Goal: Transaction & Acquisition: Book appointment/travel/reservation

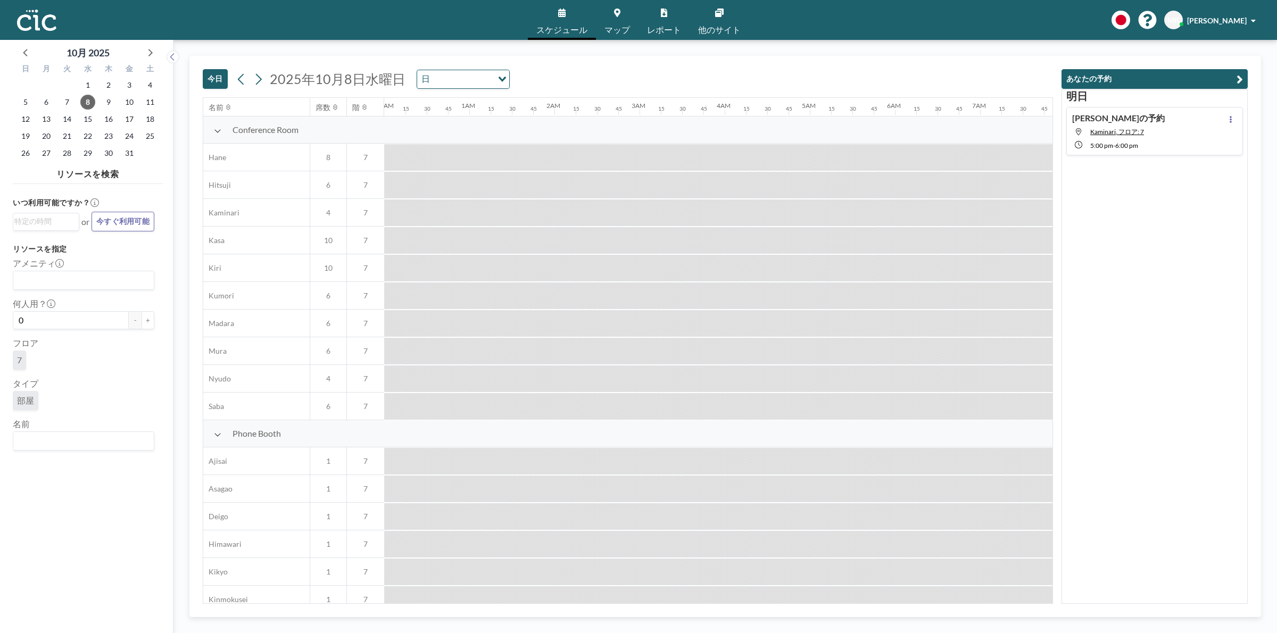
scroll to position [0, 873]
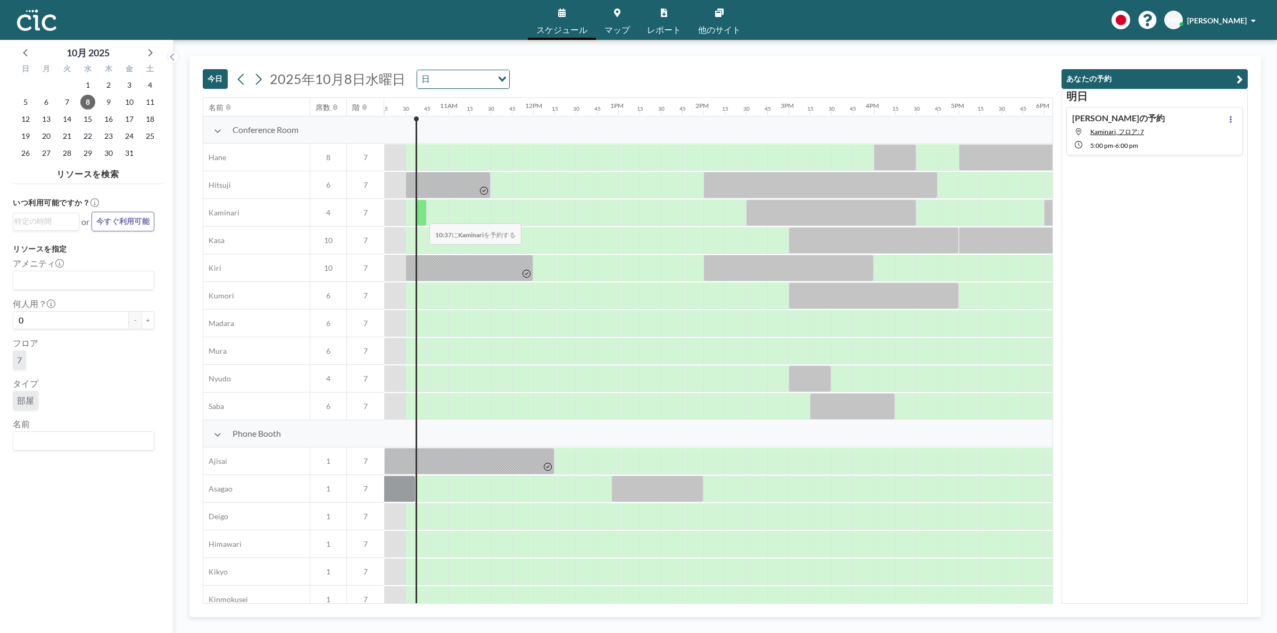
click at [421, 217] on div at bounding box center [422, 213] width 10 height 27
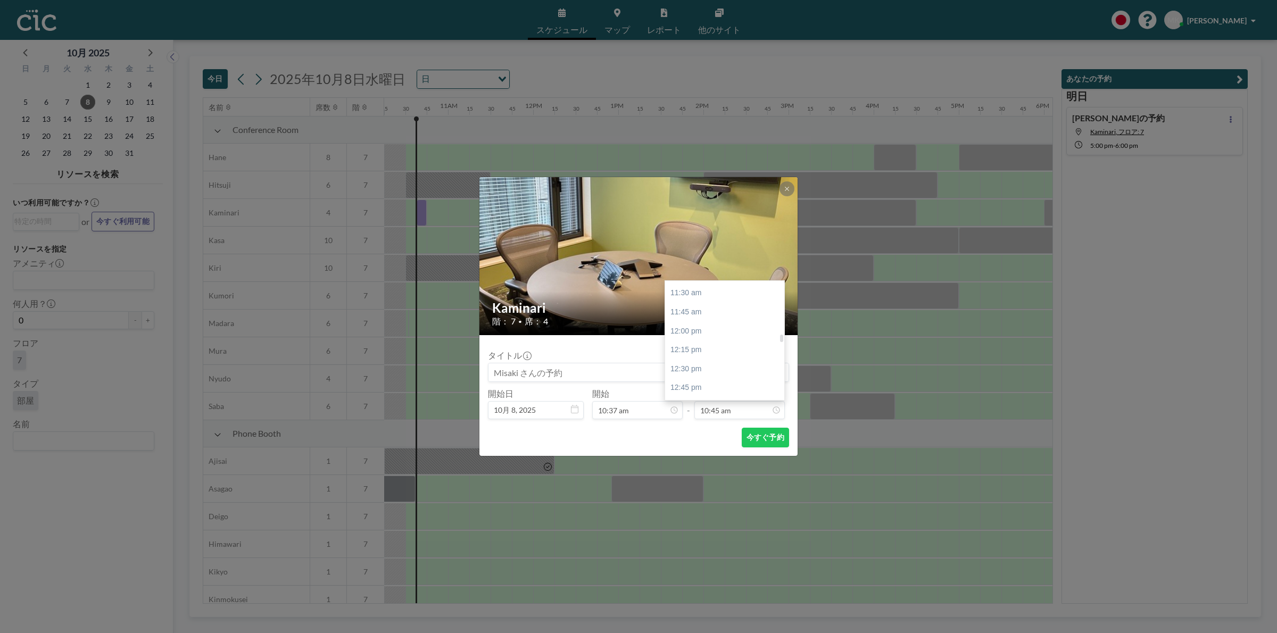
scroll to position [876, 0]
drag, startPoint x: 781, startPoint y: 338, endPoint x: 781, endPoint y: 344, distance: 5.3
click at [781, 344] on div at bounding box center [781, 341] width 3 height 7
click at [703, 378] on div "12:45 pm" at bounding box center [728, 379] width 126 height 19
type input "12:45 pm"
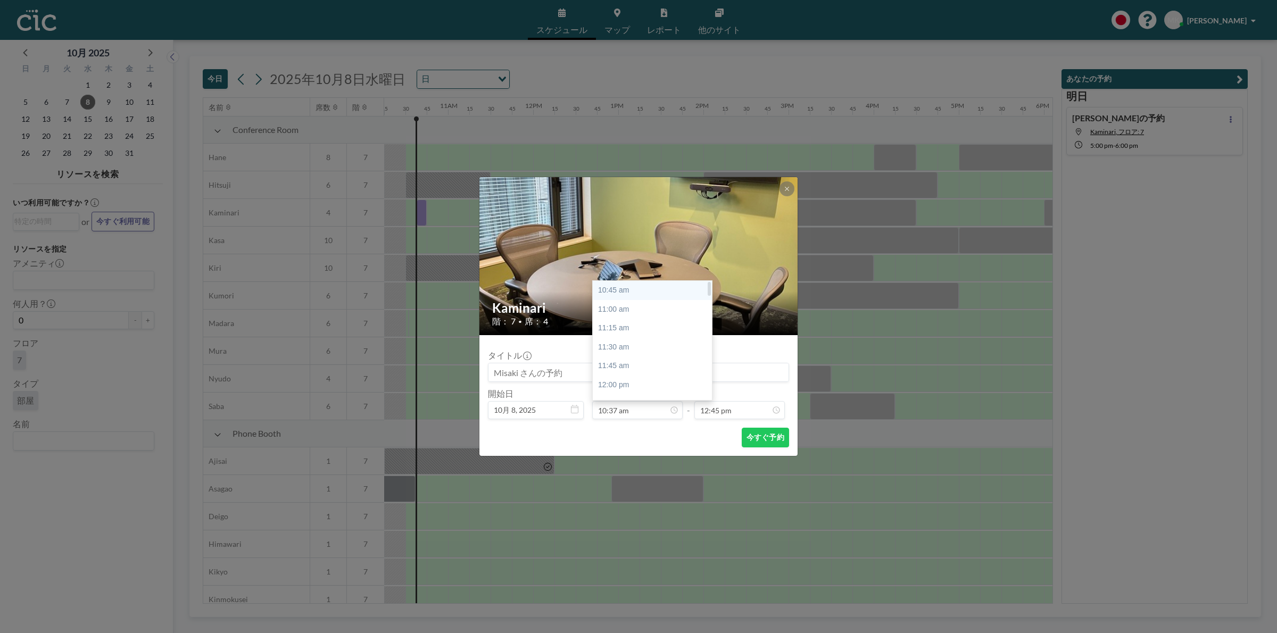
click at [639, 291] on div "10:45 am" at bounding box center [656, 290] width 126 height 19
type input "10:45 am"
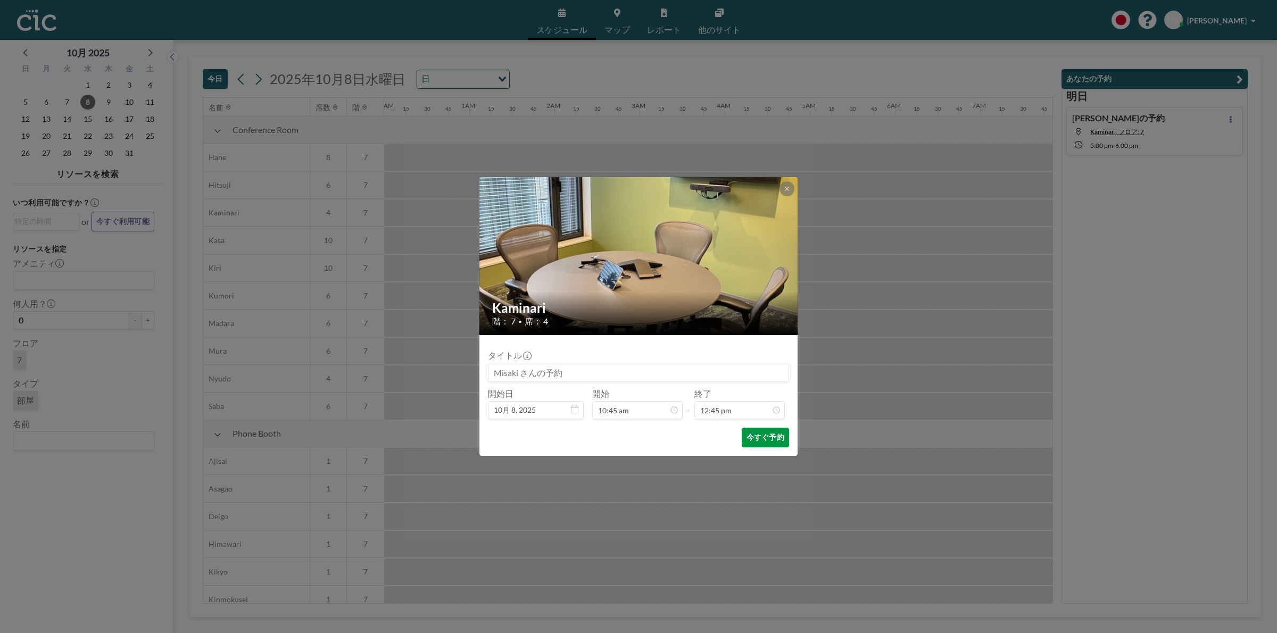
scroll to position [0, 894]
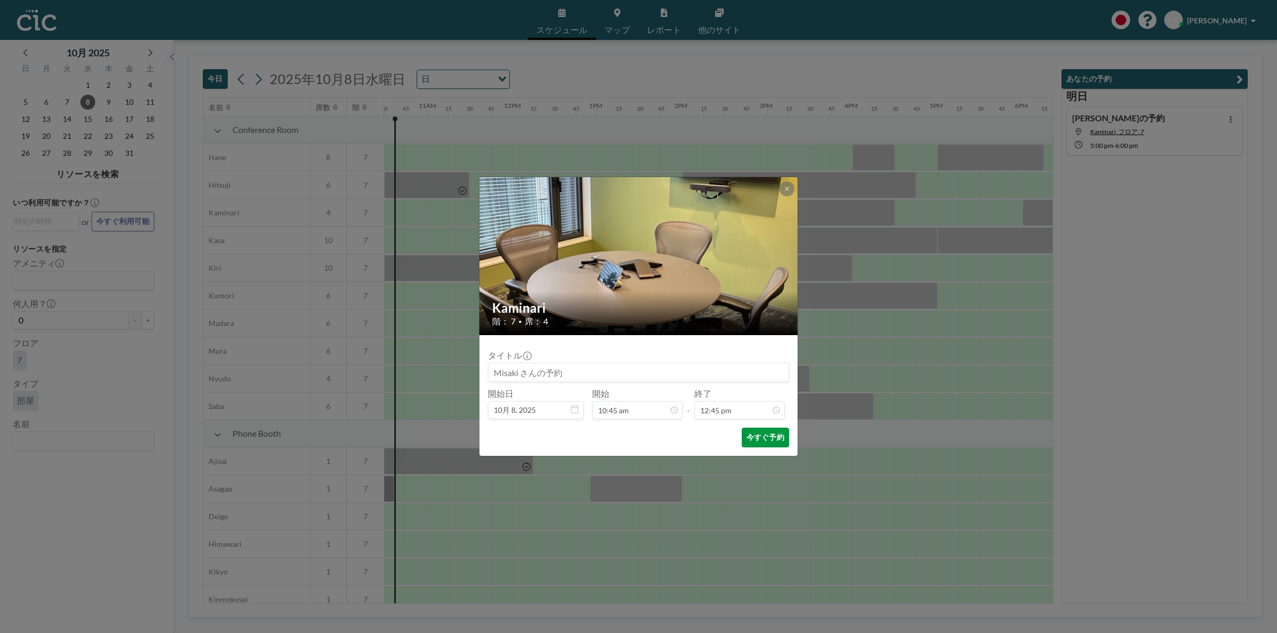
click at [755, 435] on button "今すぐ予約" at bounding box center [765, 438] width 47 height 20
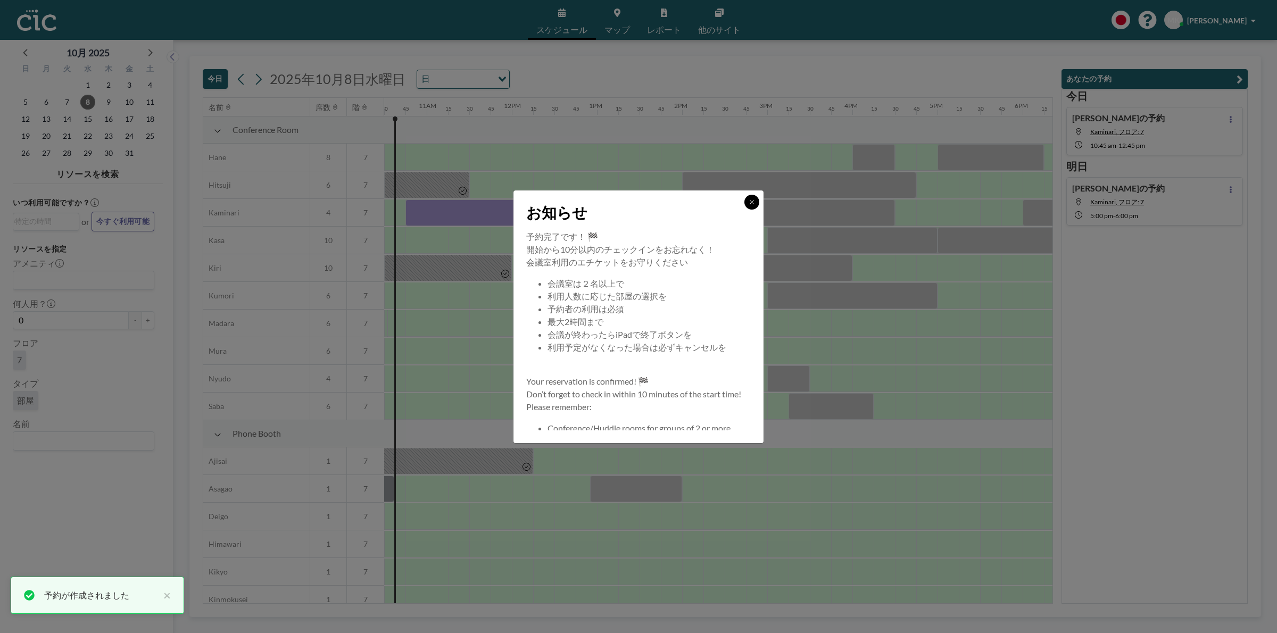
click at [751, 196] on button at bounding box center [751, 202] width 15 height 15
